Goal: Find specific page/section: Find specific page/section

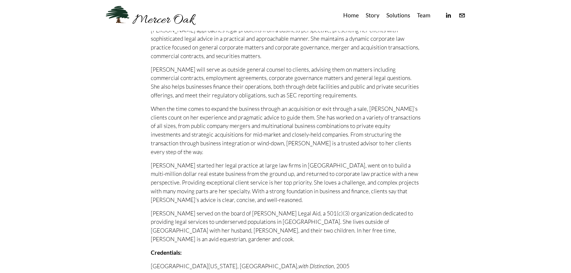
scroll to position [218, 0]
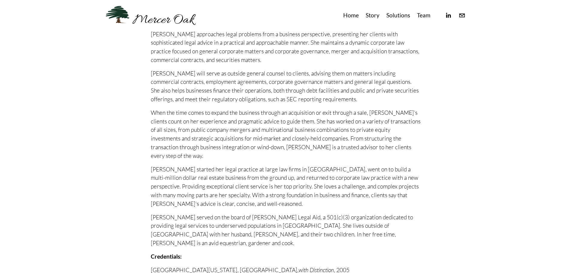
click at [425, 17] on link "Team" at bounding box center [423, 15] width 13 height 10
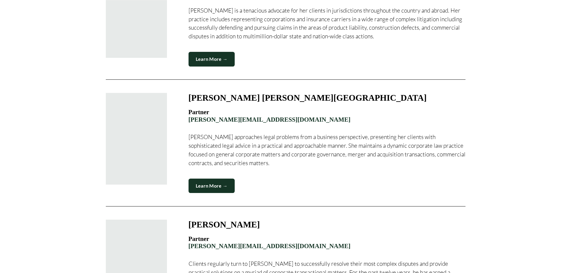
scroll to position [539, 0]
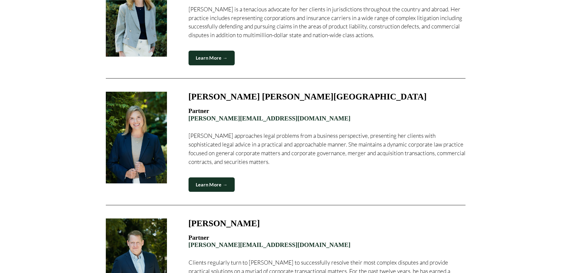
click at [209, 177] on link "Learn More →" at bounding box center [211, 184] width 46 height 15
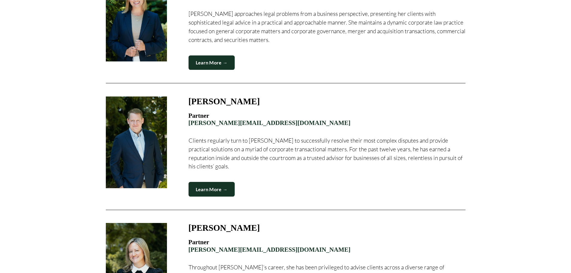
scroll to position [719, 0]
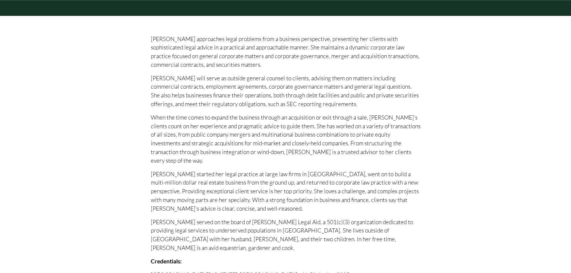
scroll to position [180, 0]
